Goal: Information Seeking & Learning: Learn about a topic

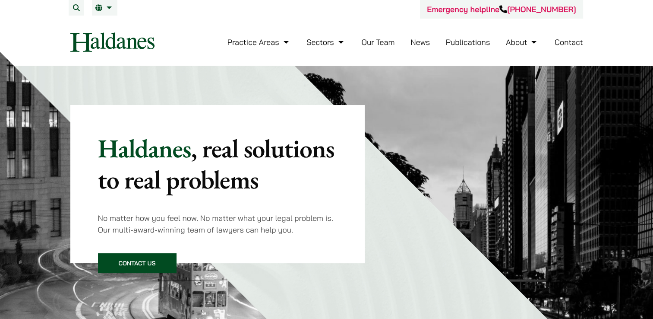
click at [385, 44] on link "Our Team" at bounding box center [377, 42] width 33 height 10
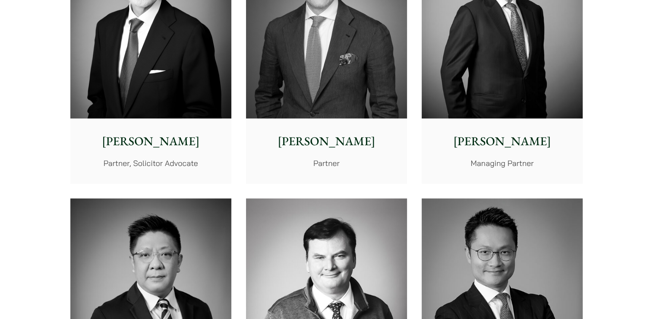
scroll to position [328, 0]
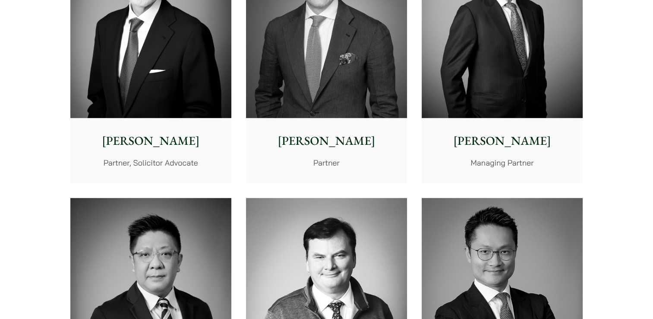
click at [332, 142] on p "[PERSON_NAME]" at bounding box center [326, 141] width 147 height 18
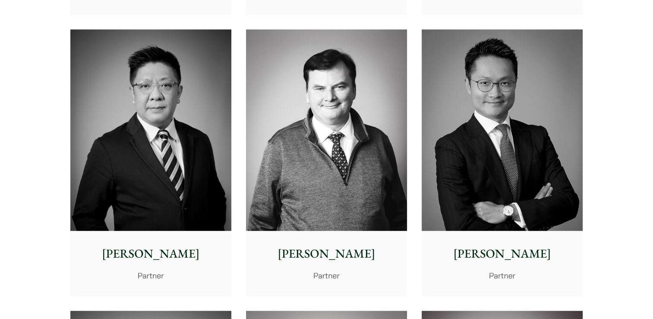
scroll to position [497, 0]
click at [151, 168] on img at bounding box center [150, 130] width 161 height 202
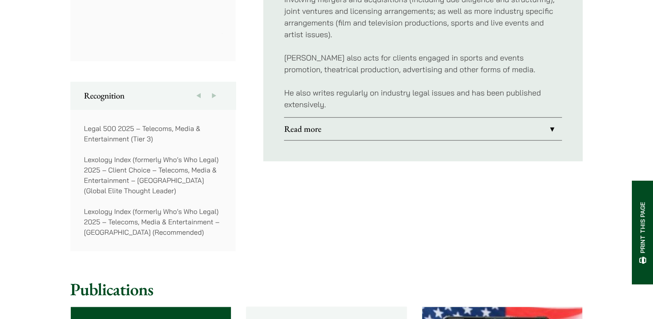
scroll to position [741, 0]
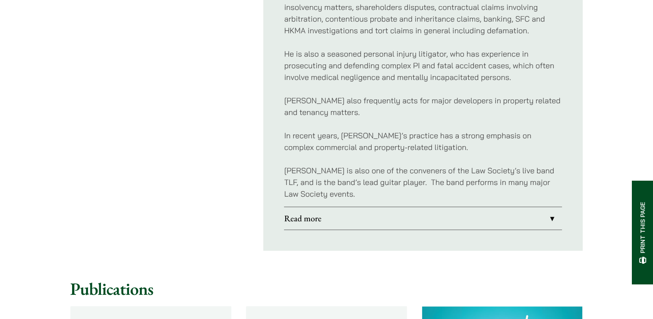
scroll to position [548, 0]
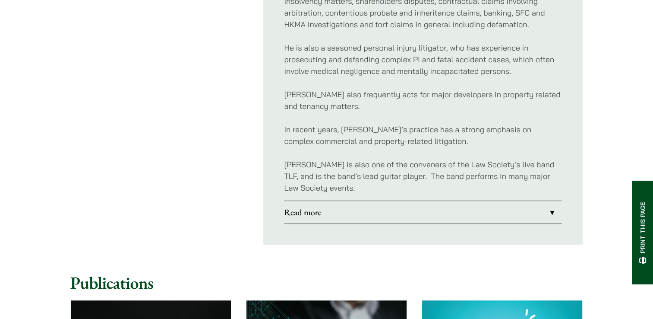
click at [391, 201] on link "Read more" at bounding box center [423, 212] width 278 height 22
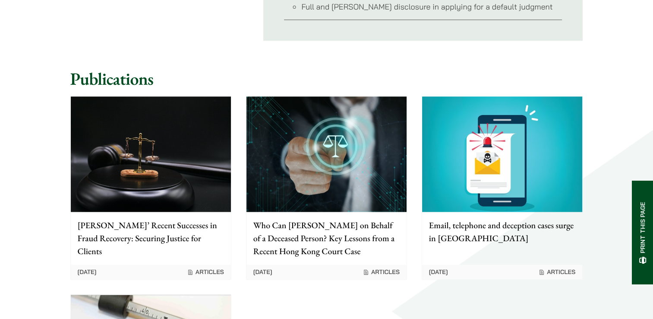
scroll to position [1295, 0]
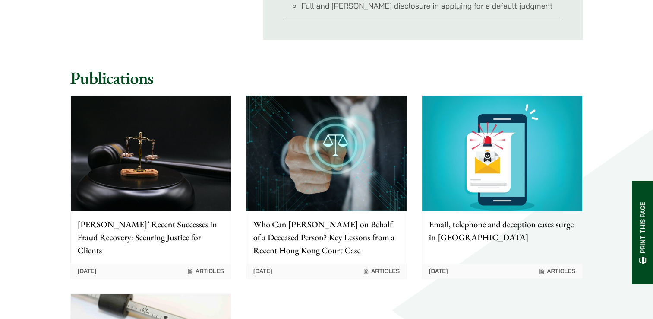
click at [473, 218] on p "Email, telephone and deception cases surge in Hong Kong" at bounding box center [502, 231] width 146 height 26
click at [342, 164] on img at bounding box center [327, 152] width 160 height 115
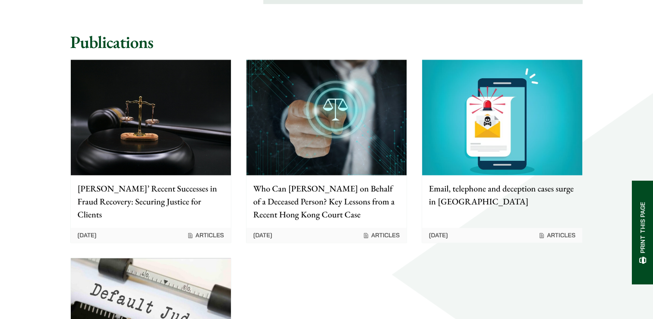
scroll to position [1323, 0]
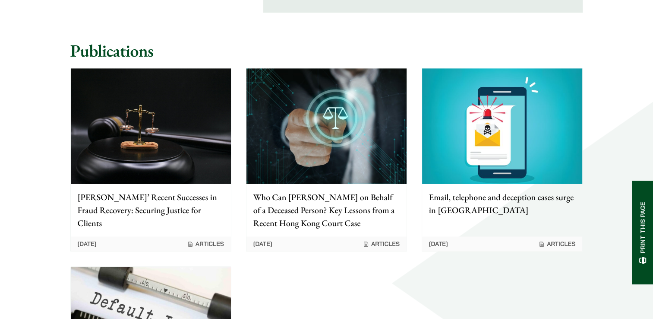
click at [133, 190] on p "Haldanes’ Recent Successes in Fraud Recovery: Securing Justice for Clients" at bounding box center [151, 209] width 146 height 39
click at [161, 271] on img at bounding box center [151, 323] width 160 height 115
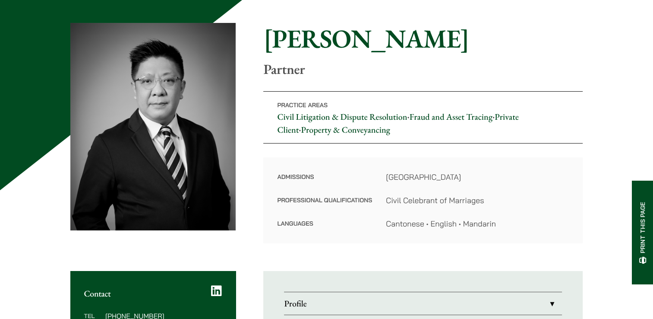
scroll to position [0, 0]
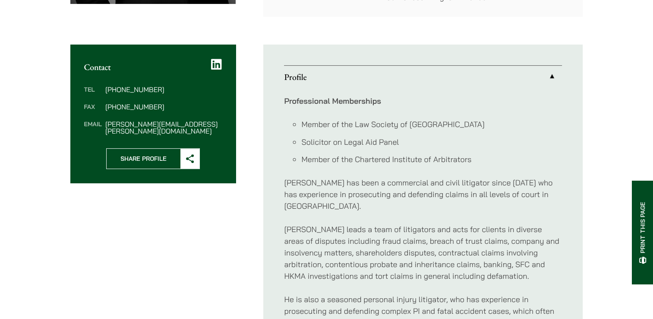
scroll to position [342, 0]
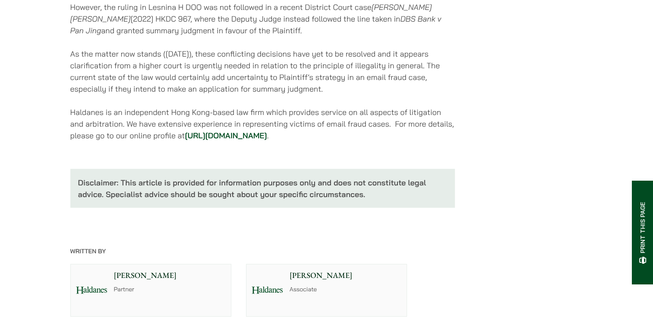
scroll to position [1928, 0]
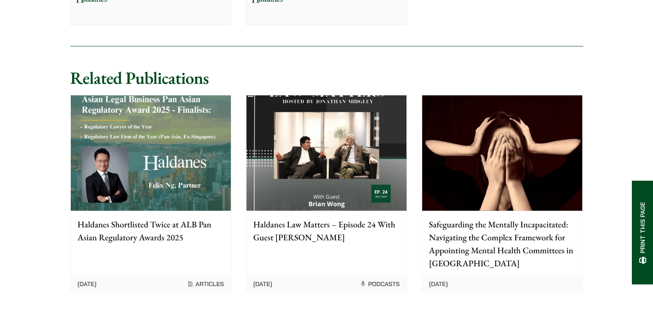
scroll to position [1645, 0]
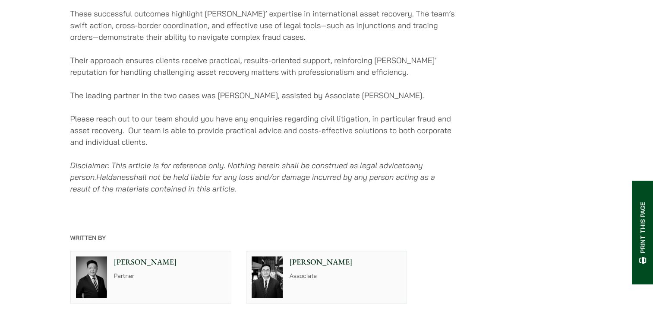
scroll to position [985, 0]
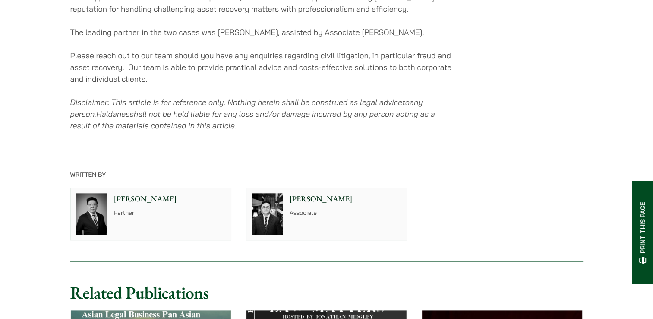
click at [278, 218] on img at bounding box center [267, 213] width 31 height 41
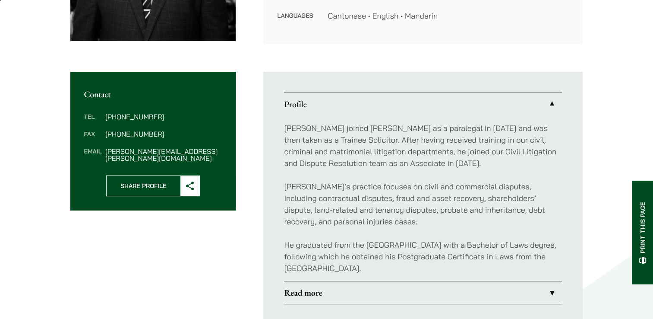
scroll to position [301, 0]
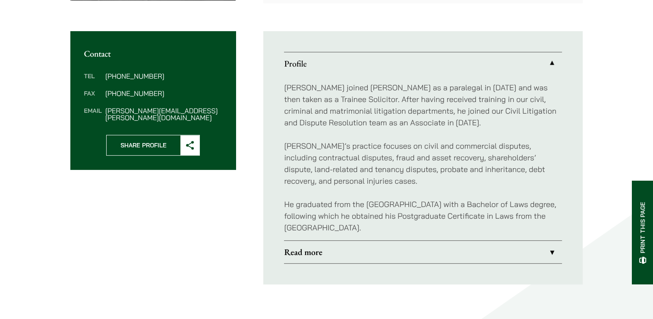
click at [320, 250] on strong "Read more" at bounding box center [303, 251] width 38 height 11
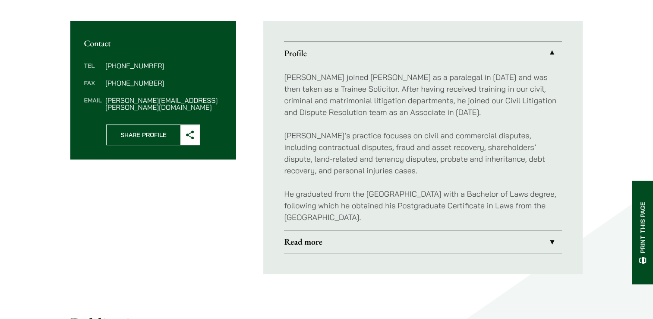
scroll to position [331, 0]
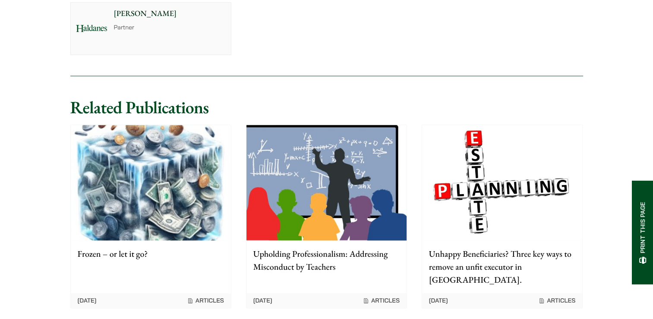
scroll to position [1166, 0]
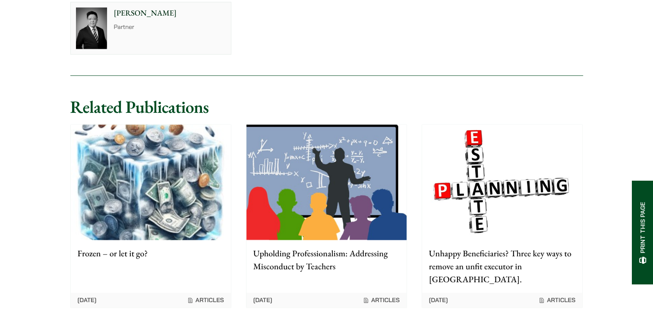
click at [173, 200] on img at bounding box center [151, 181] width 160 height 115
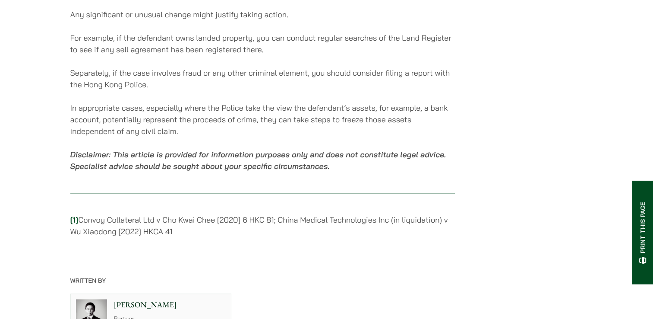
scroll to position [1222, 0]
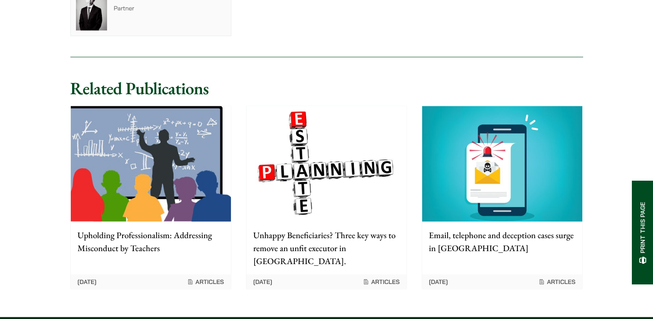
scroll to position [1532, 0]
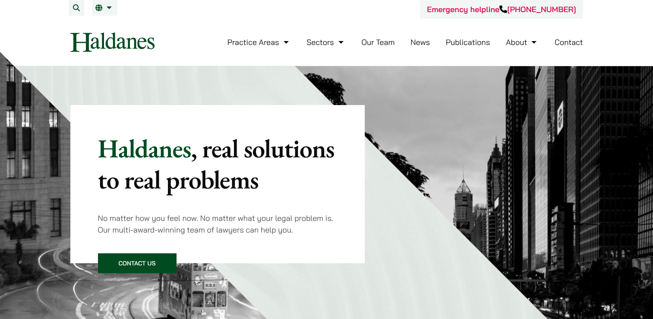
click at [375, 37] on link "Our Team" at bounding box center [377, 42] width 33 height 10
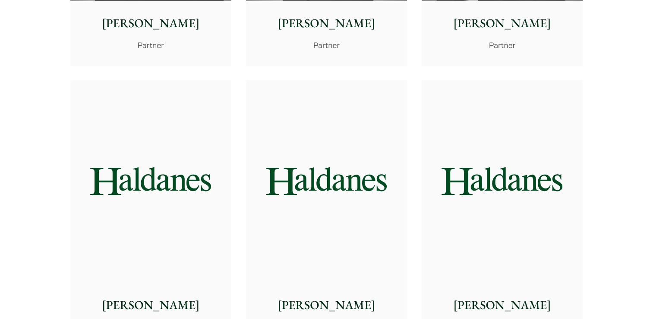
scroll to position [1617, 0]
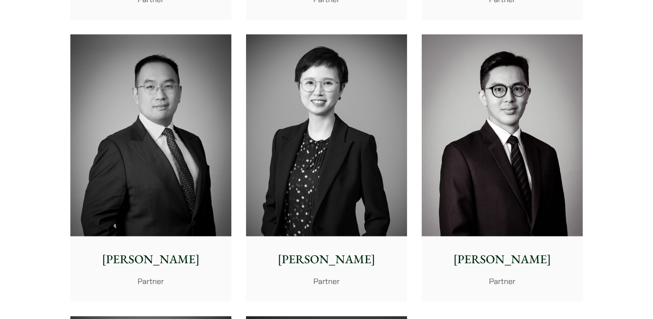
click at [476, 253] on p "[PERSON_NAME]" at bounding box center [502, 259] width 147 height 18
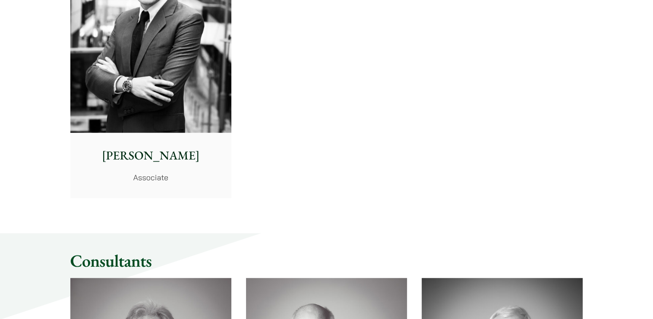
scroll to position [3701, 0]
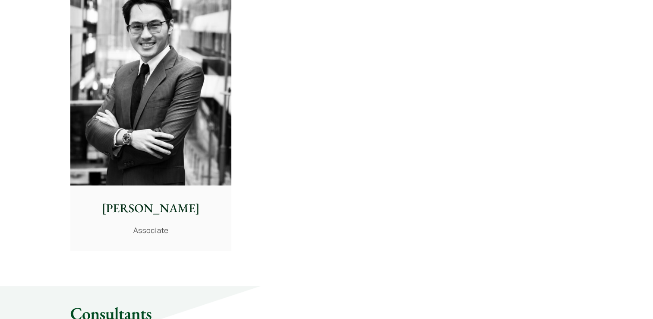
click at [207, 149] on img at bounding box center [150, 85] width 161 height 202
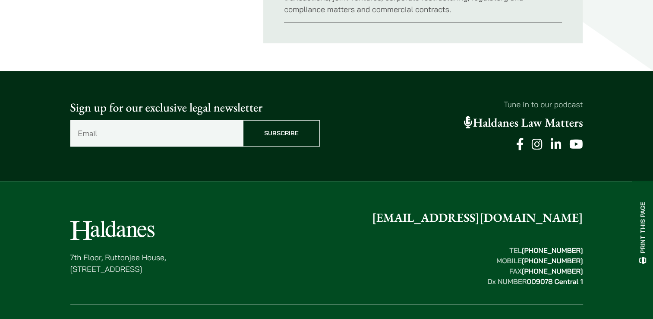
scroll to position [485, 0]
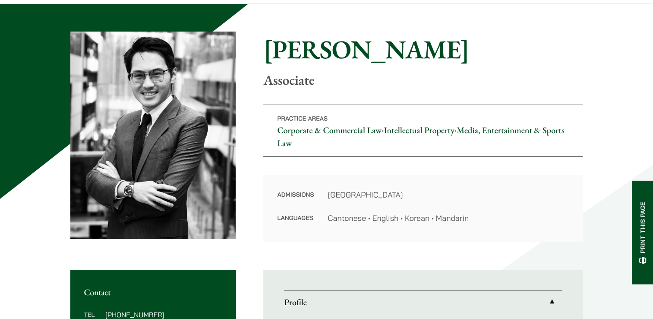
scroll to position [65, 0]
